Goal: Information Seeking & Learning: Learn about a topic

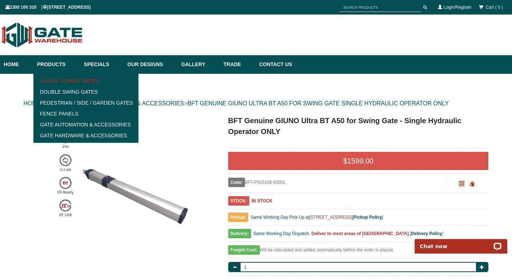
click at [49, 80] on link "Single Sliding Gates" at bounding box center [86, 81] width 101 height 11
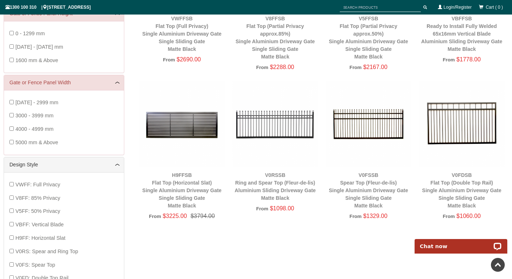
scroll to position [56, 0]
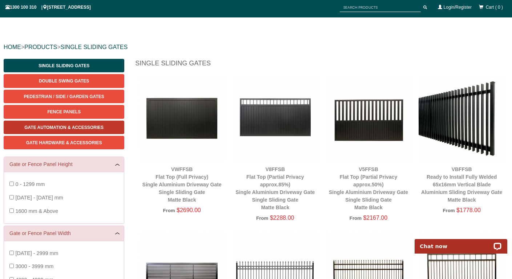
click at [69, 126] on span "Gate Automation & Accessories" at bounding box center [63, 127] width 79 height 5
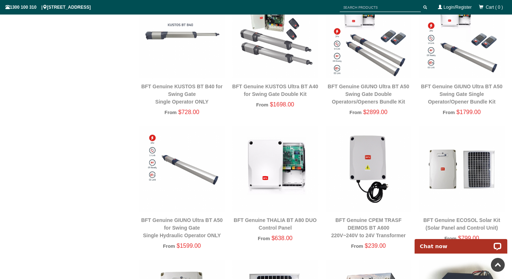
scroll to position [243, 0]
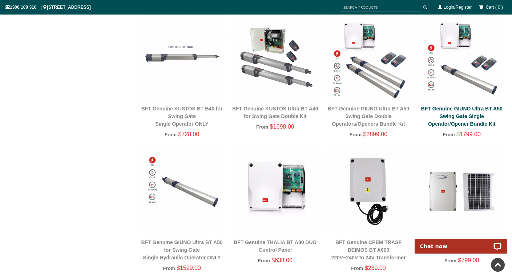
click at [464, 115] on link "BFT Genuine GIUNO Ultra BT A50 Swing Gate Single Operator/Opener Bundle Kit" at bounding box center [461, 116] width 81 height 21
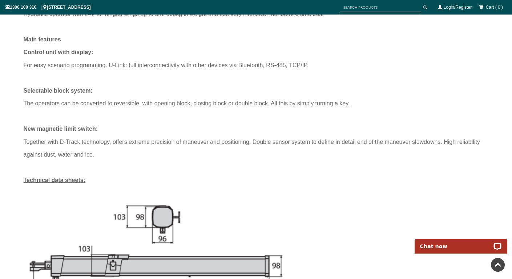
scroll to position [45, 0]
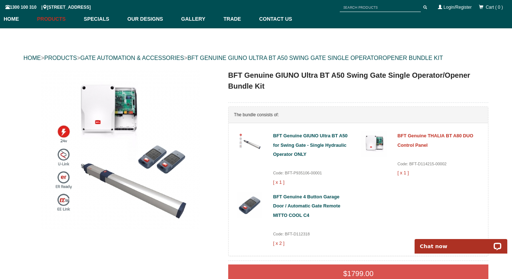
click at [420, 135] on link "BFT Genuine THALIA BT A80 DUO Control Panel" at bounding box center [435, 140] width 76 height 15
click at [278, 19] on link "Contact Us" at bounding box center [273, 19] width 37 height 19
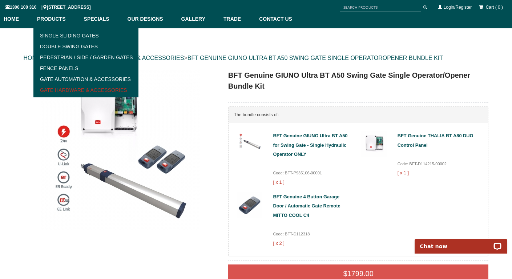
click at [60, 89] on link "Gate Hardware & Accessories" at bounding box center [86, 90] width 101 height 11
click at [180, 104] on img at bounding box center [120, 150] width 160 height 160
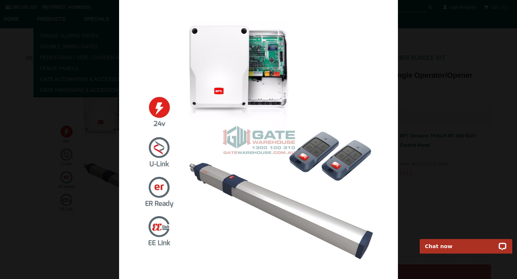
click at [77, 76] on div at bounding box center [258, 139] width 517 height 279
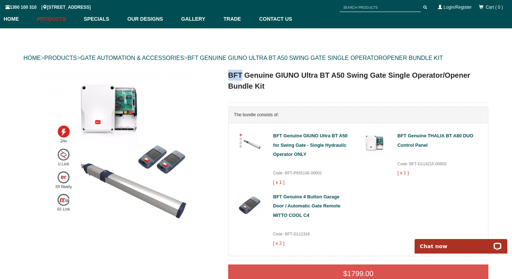
drag, startPoint x: 243, startPoint y: 73, endPoint x: 229, endPoint y: 72, distance: 14.2
click at [228, 73] on h1 "BFT Genuine GIUNO Ultra BT A50 Swing Gate Single Operator/Opener Bundle Kit" at bounding box center [358, 81] width 260 height 22
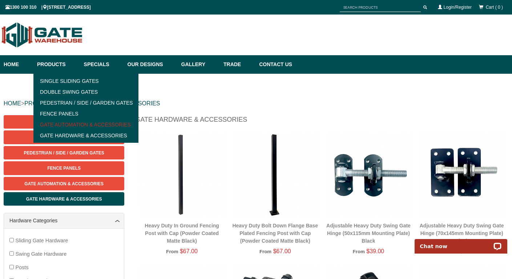
click at [59, 123] on link "Gate Automation & Accessories" at bounding box center [86, 124] width 101 height 11
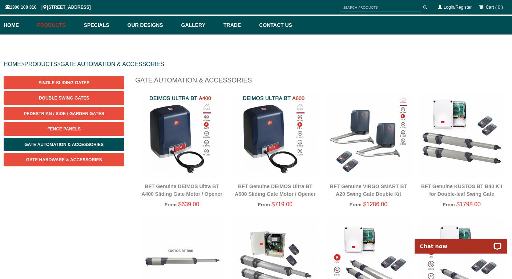
scroll to position [70, 0]
